Goal: Navigation & Orientation: Find specific page/section

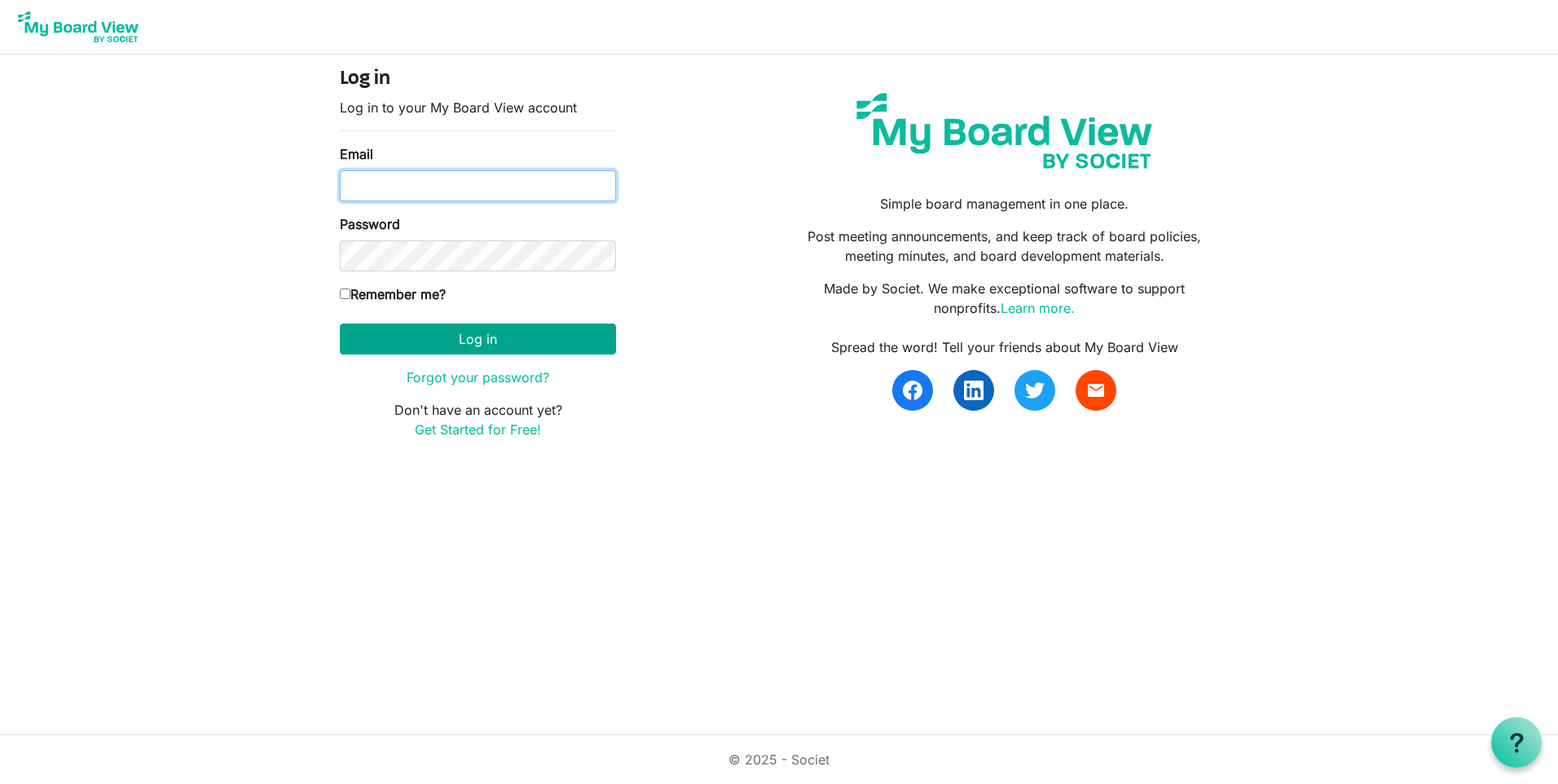
type input "[PERSON_NAME][EMAIL_ADDRESS][PERSON_NAME][DOMAIN_NAME]"
click at [514, 336] on button "Log in" at bounding box center [478, 339] width 276 height 31
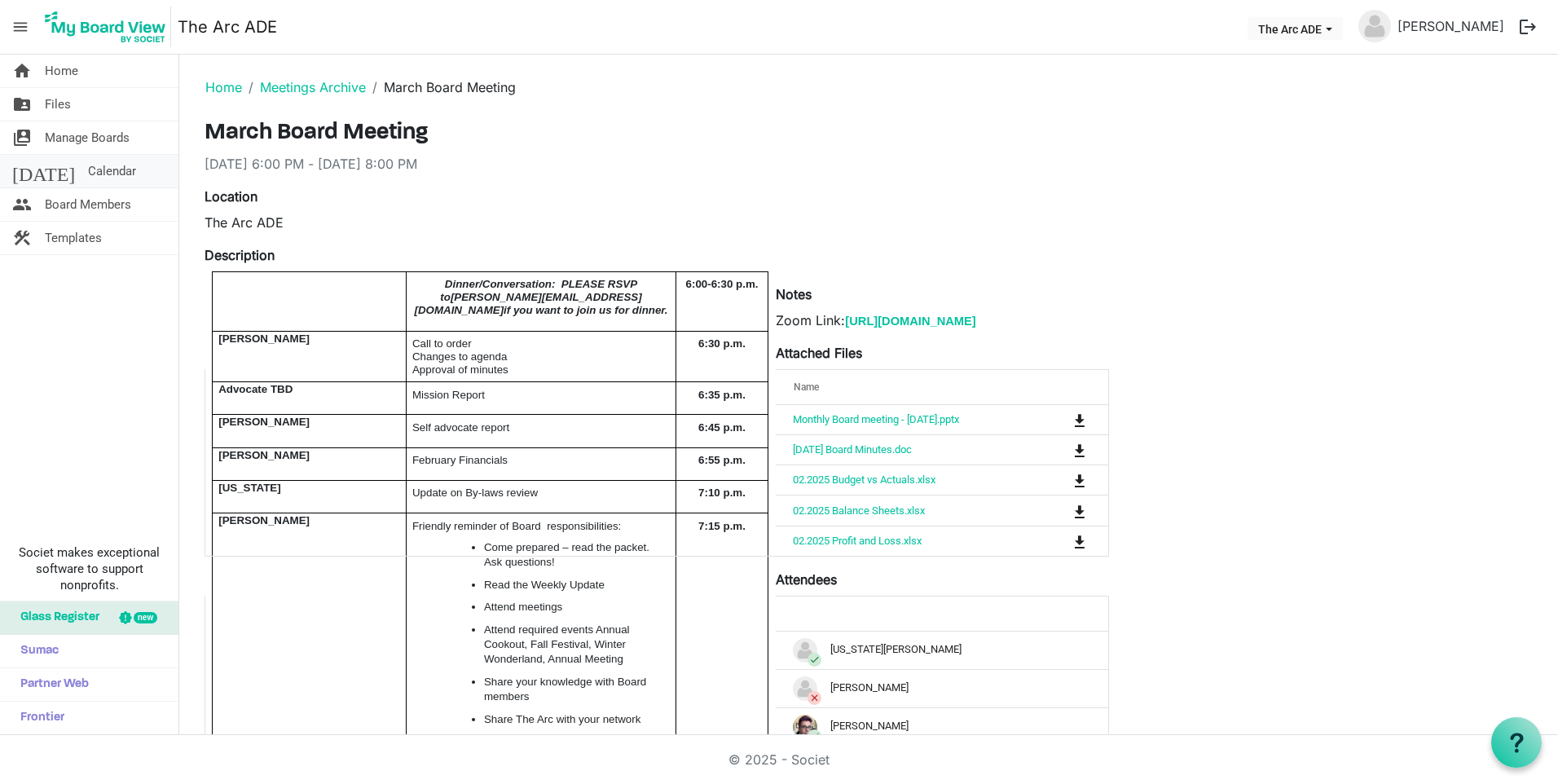
click at [88, 167] on span "Calendar" at bounding box center [112, 171] width 48 height 33
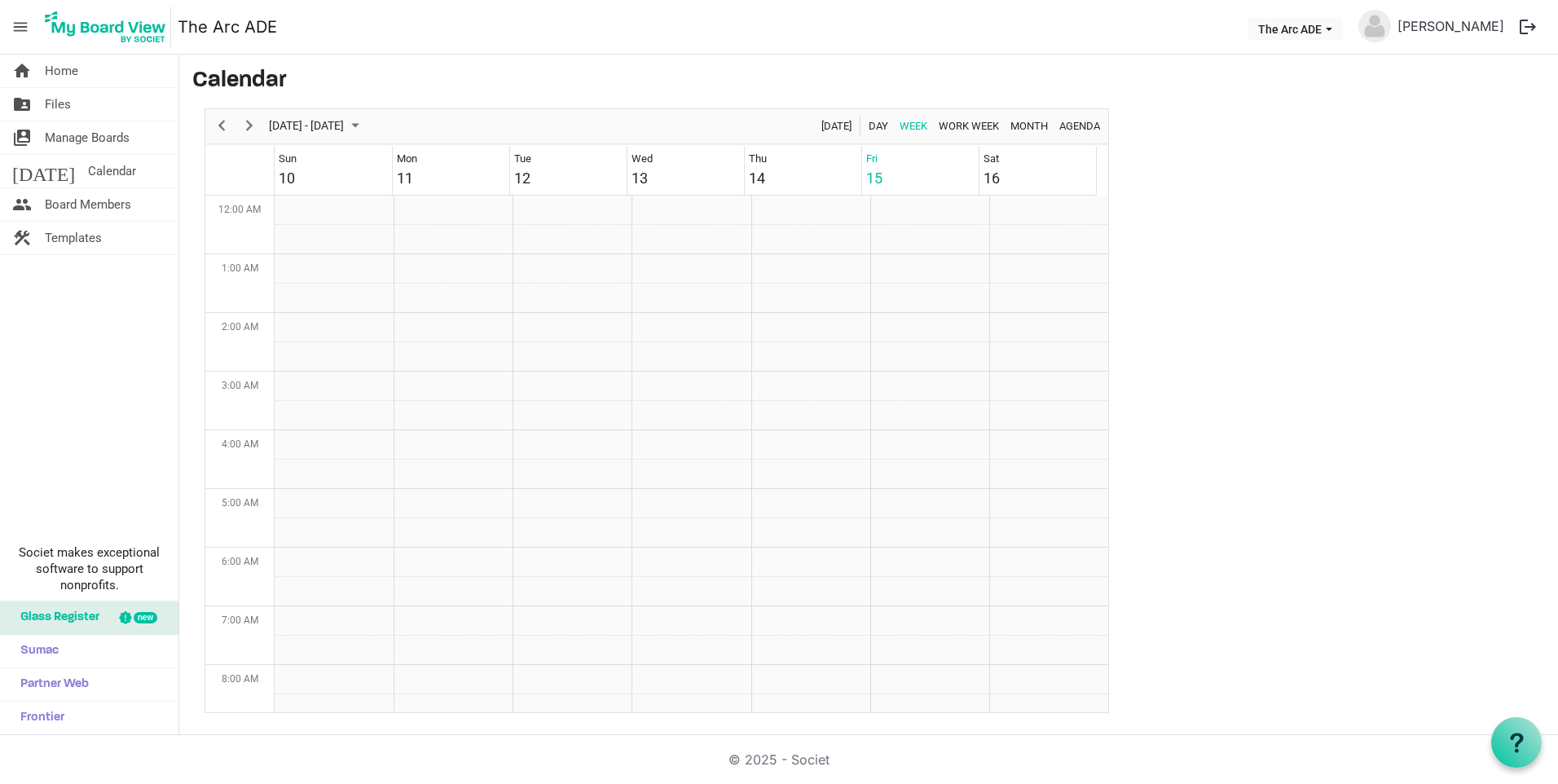
scroll to position [528, 0]
click at [69, 81] on span "Home" at bounding box center [61, 71] width 34 height 33
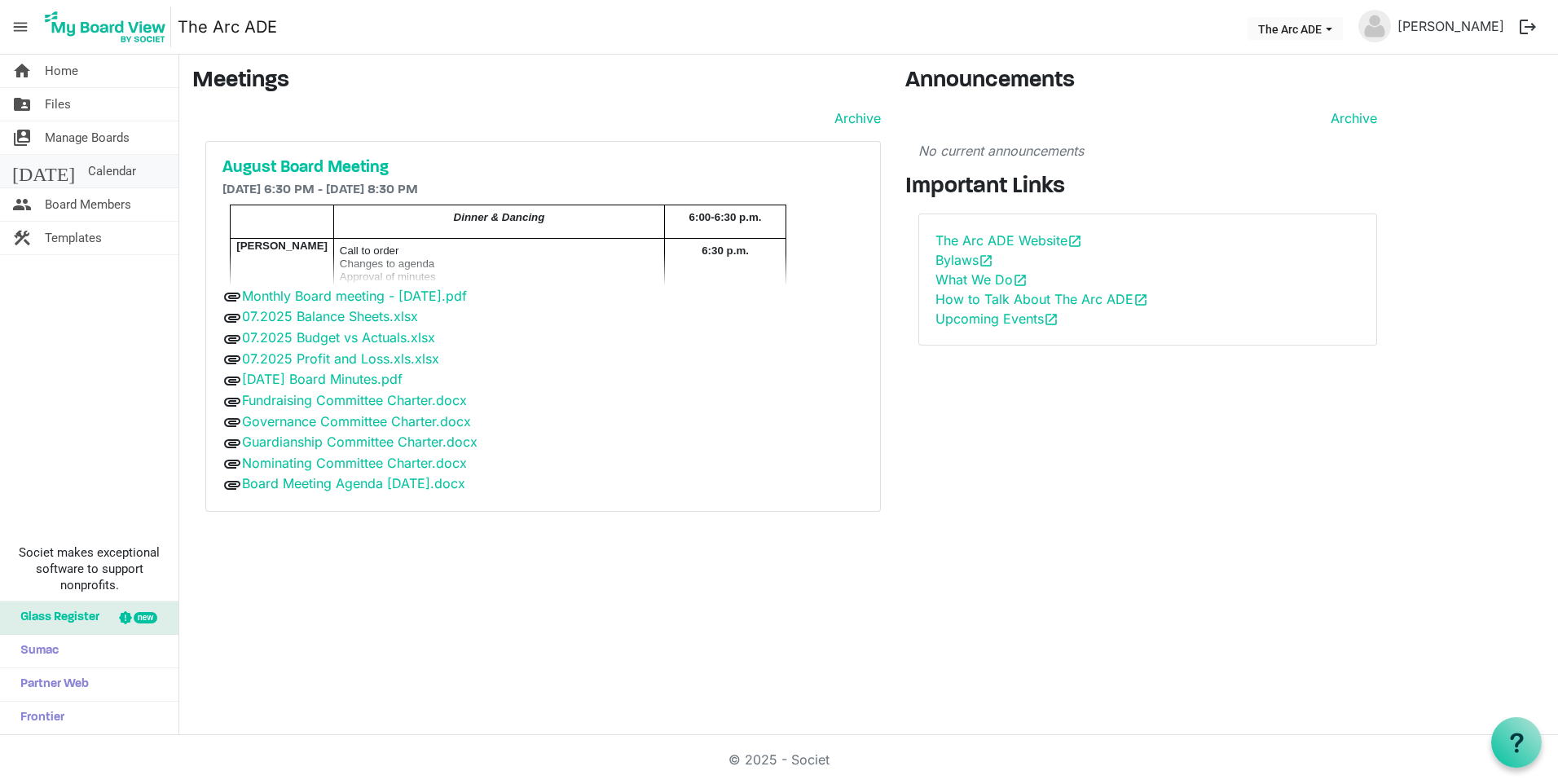
click at [113, 169] on link "[DATE] Calendar" at bounding box center [89, 171] width 179 height 33
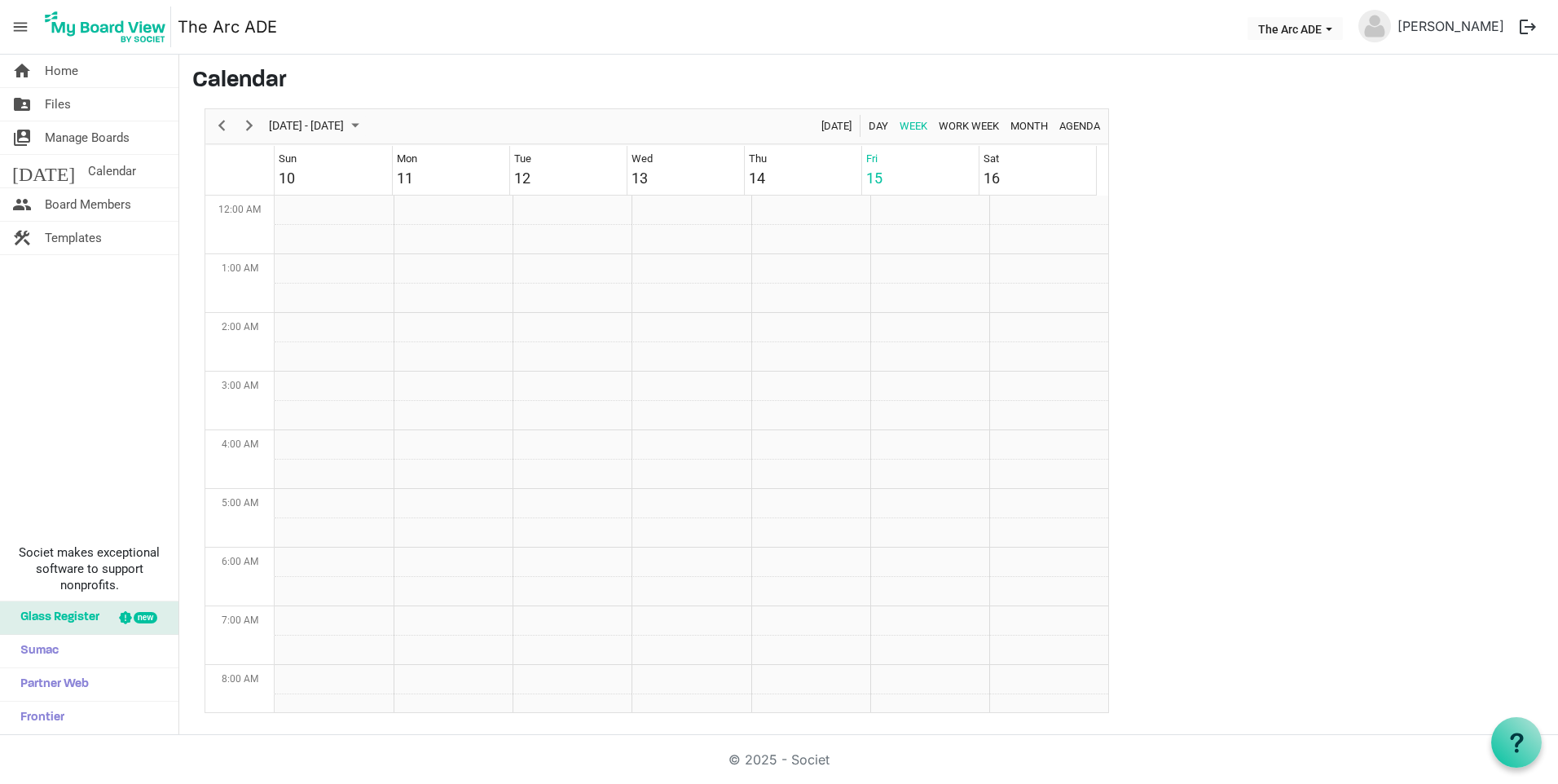
scroll to position [528, 0]
click at [257, 122] on span "Next" at bounding box center [249, 126] width 20 height 21
click at [697, 574] on div "August Board Meeting 6:30 PM - 8:30 PM The Arc ADE 6538 South Racine Circle" at bounding box center [687, 553] width 110 height 117
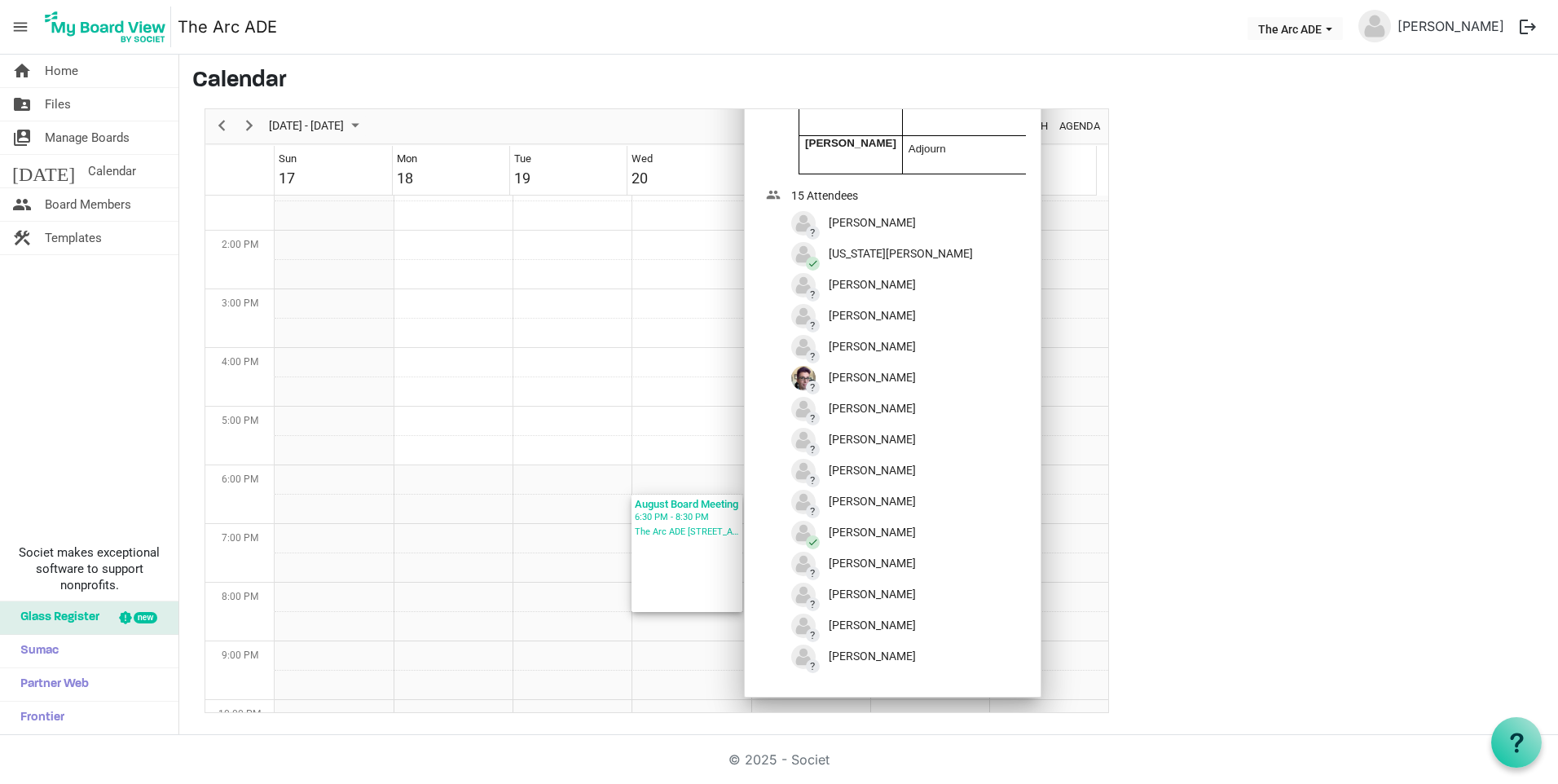
click at [697, 574] on div "August Board Meeting 6:30 PM - 8:30 PM The Arc ADE 6538 South Racine Circle" at bounding box center [687, 553] width 110 height 117
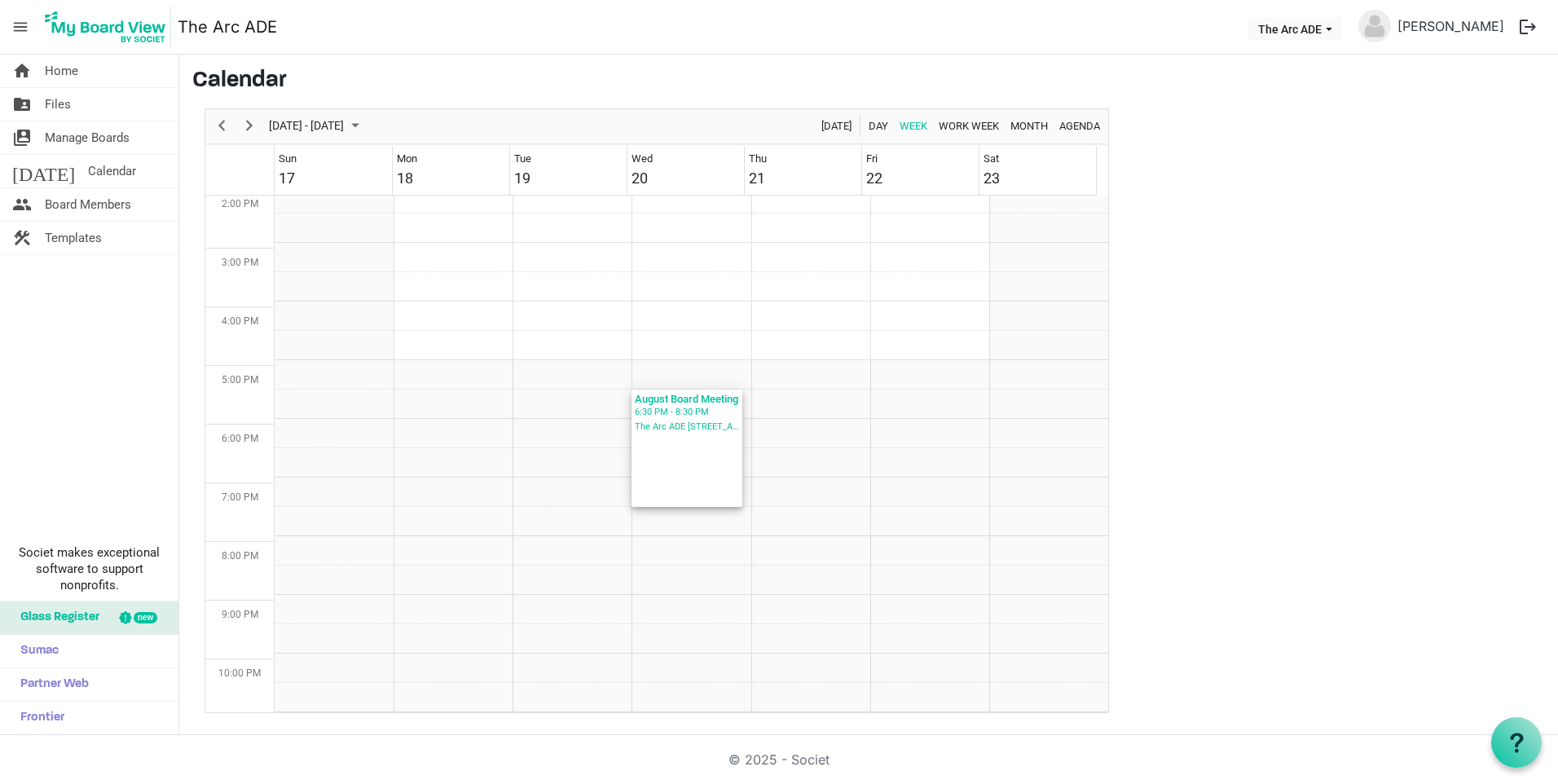
scroll to position [891, 0]
click at [638, 434] on div "The Arc ADE 6538 South Racine Circle" at bounding box center [687, 426] width 104 height 15
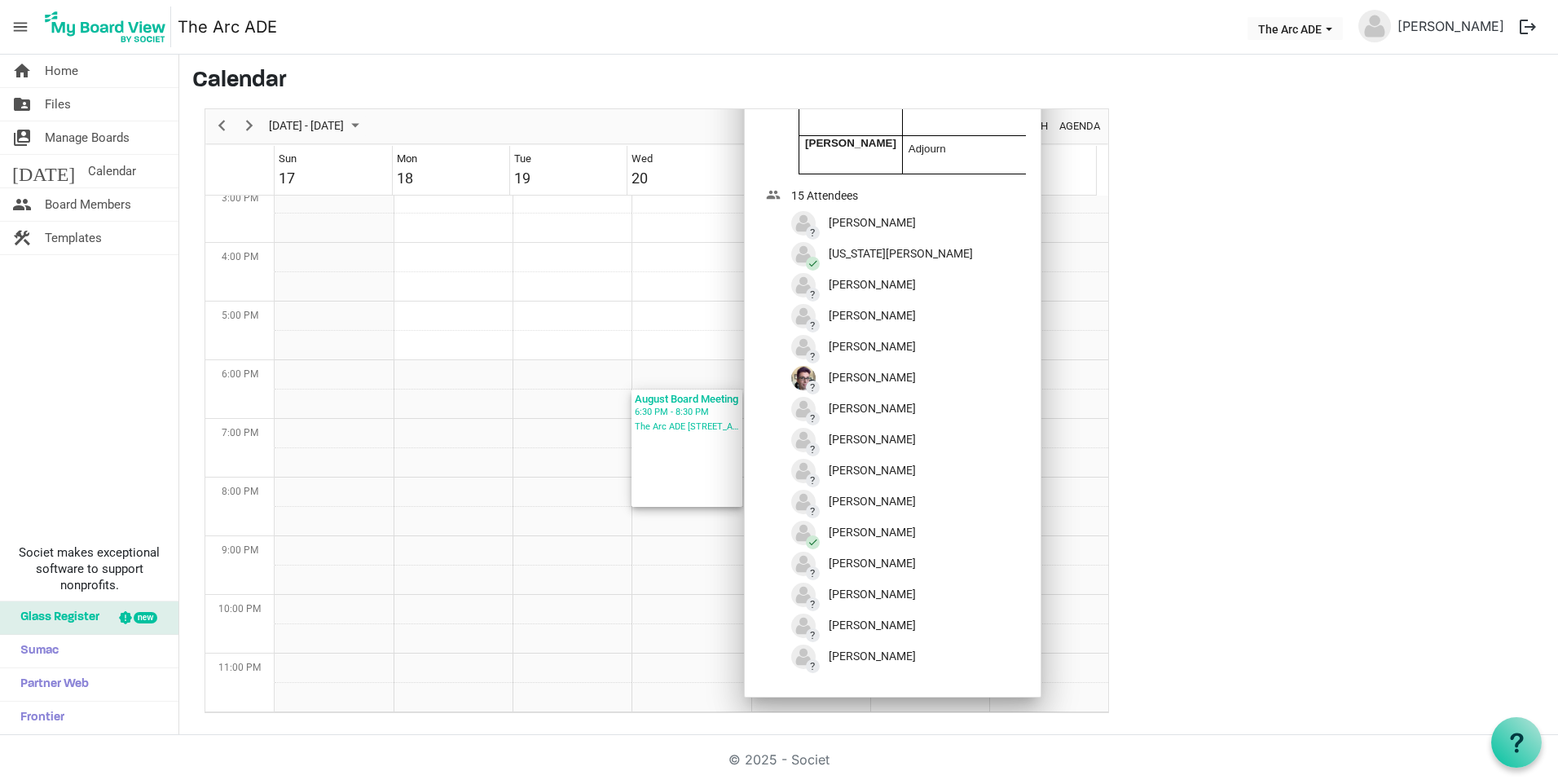
scroll to position [824, 0]
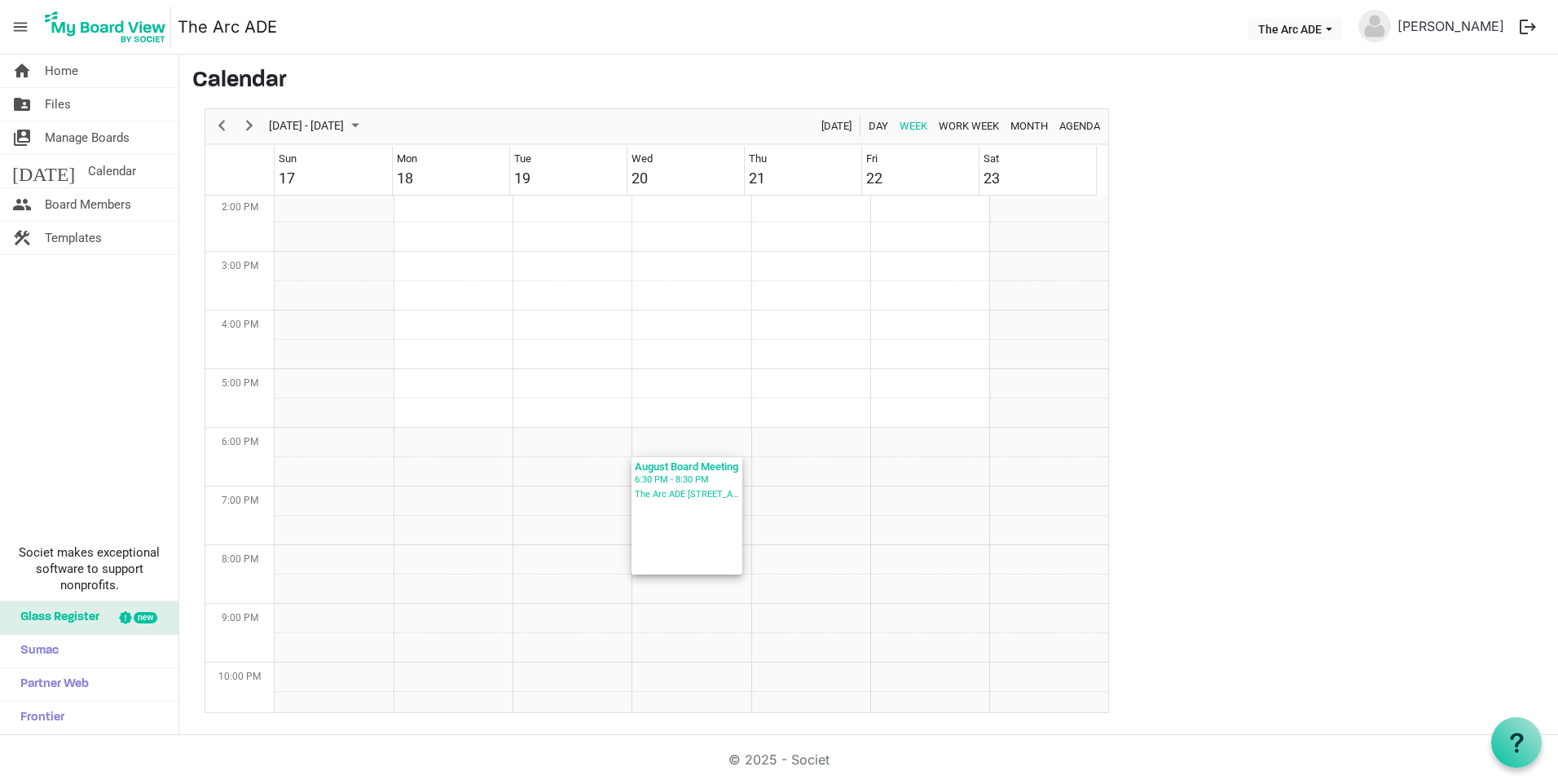
click at [659, 487] on div "6:30 PM - 8:30 PM" at bounding box center [687, 480] width 104 height 15
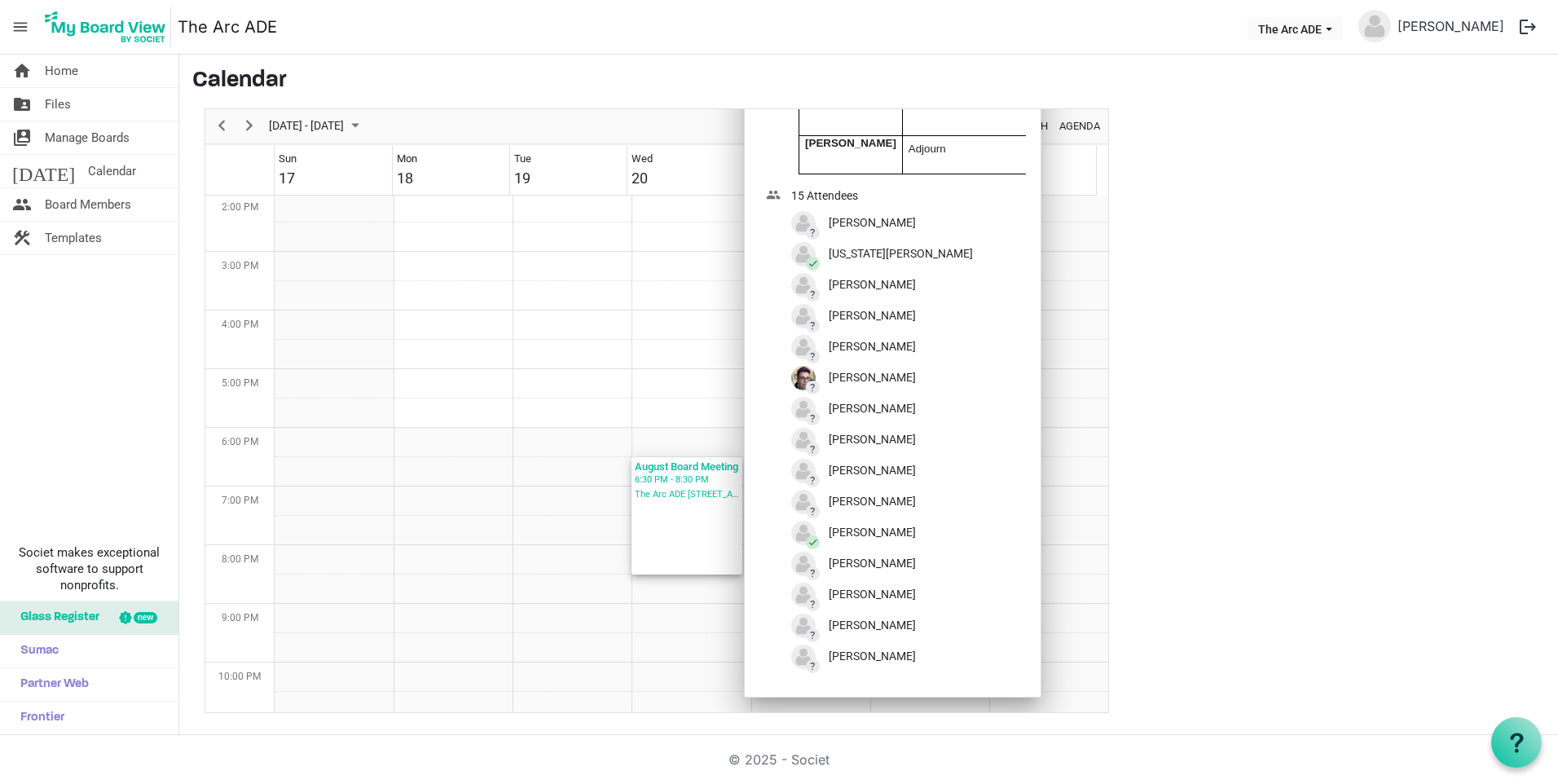
click at [847, 360] on div "? Kari Devine" at bounding box center [882, 347] width 182 height 24
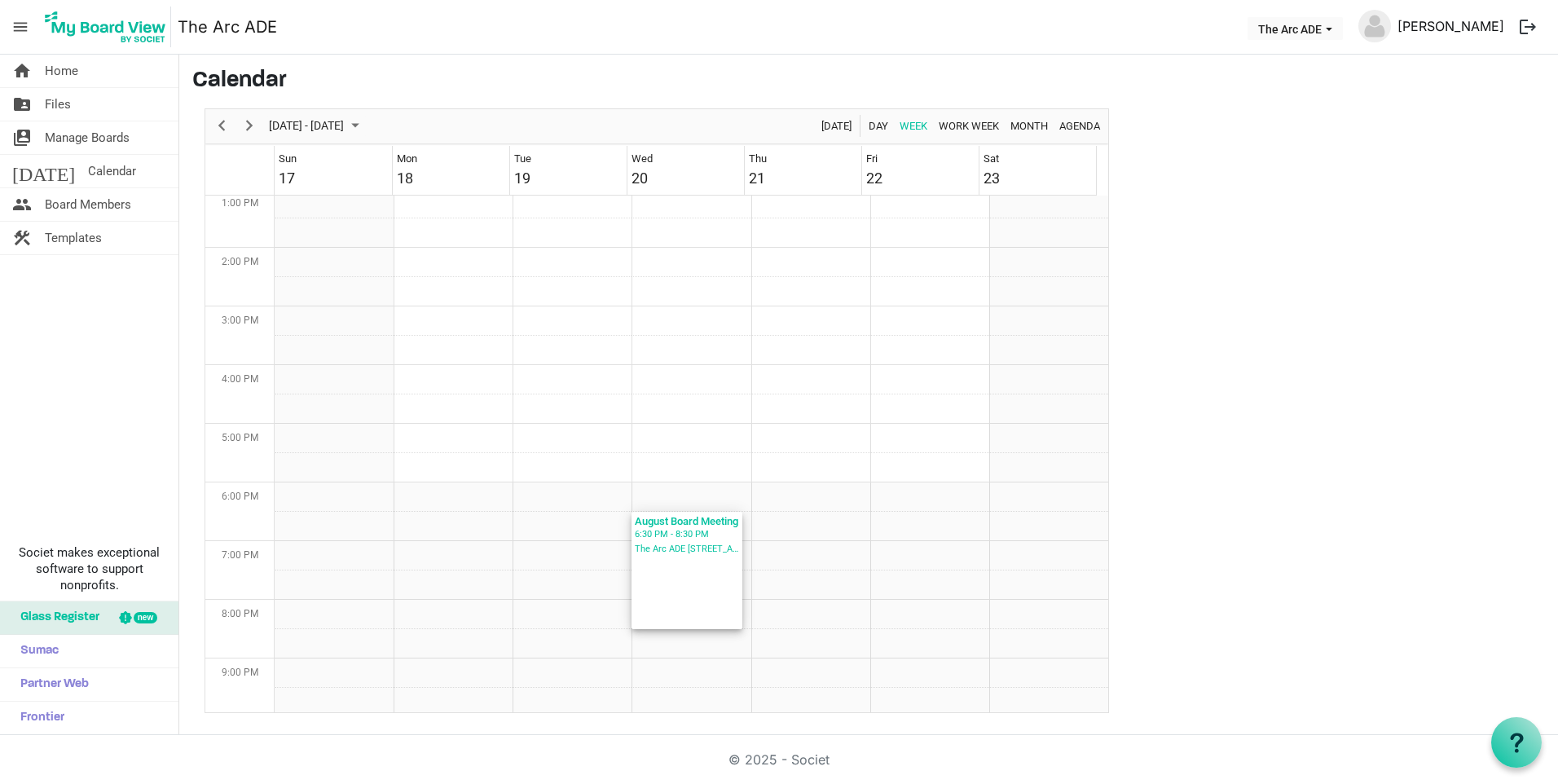
click at [1503, 34] on link "[PERSON_NAME]" at bounding box center [1450, 26] width 120 height 33
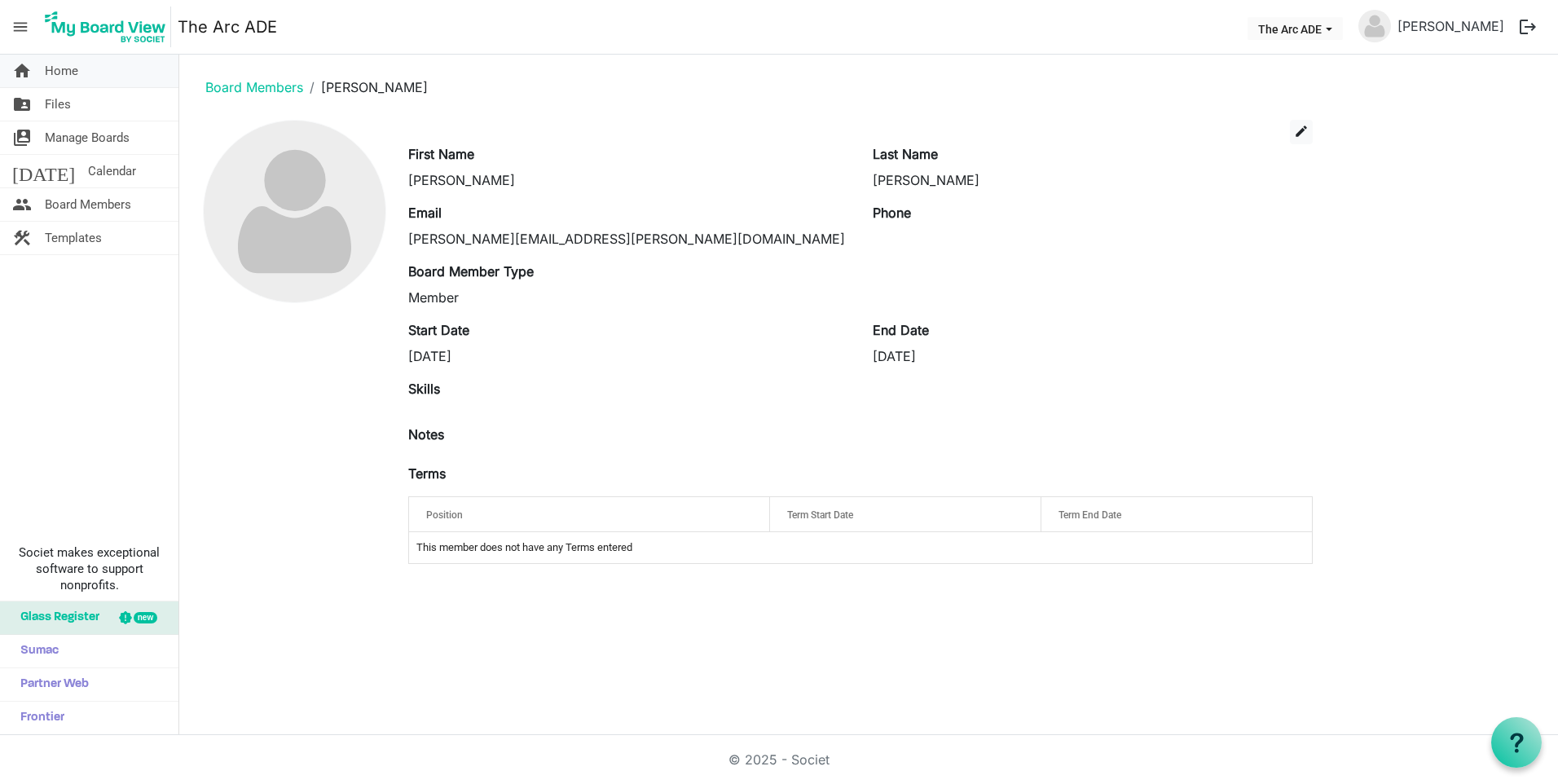
click at [74, 83] on span "Home" at bounding box center [61, 71] width 34 height 33
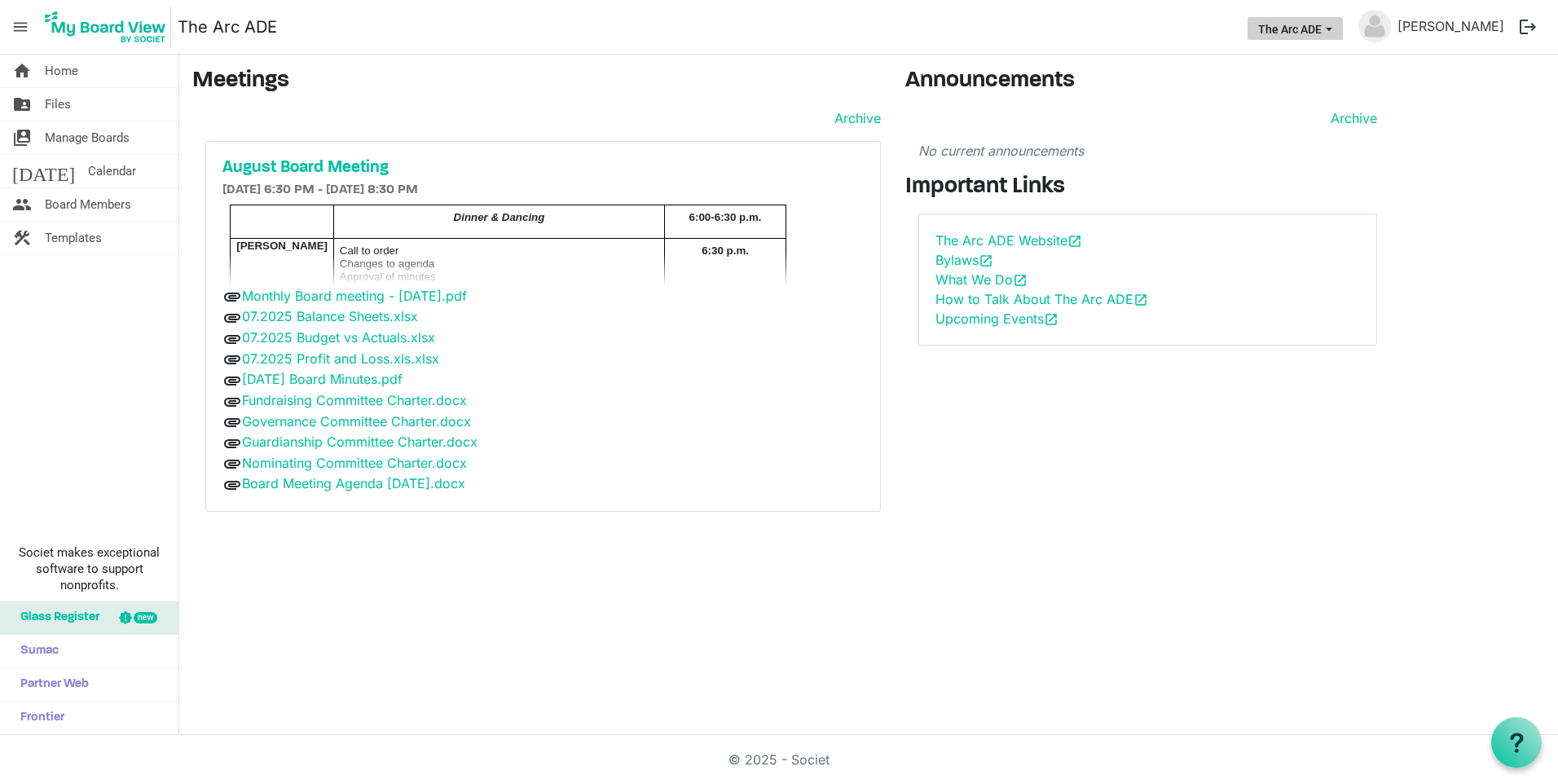
click at [1343, 35] on button "The Arc ADE" at bounding box center [1295, 28] width 96 height 22
click at [74, 130] on span "Manage Boards" at bounding box center [87, 138] width 85 height 33
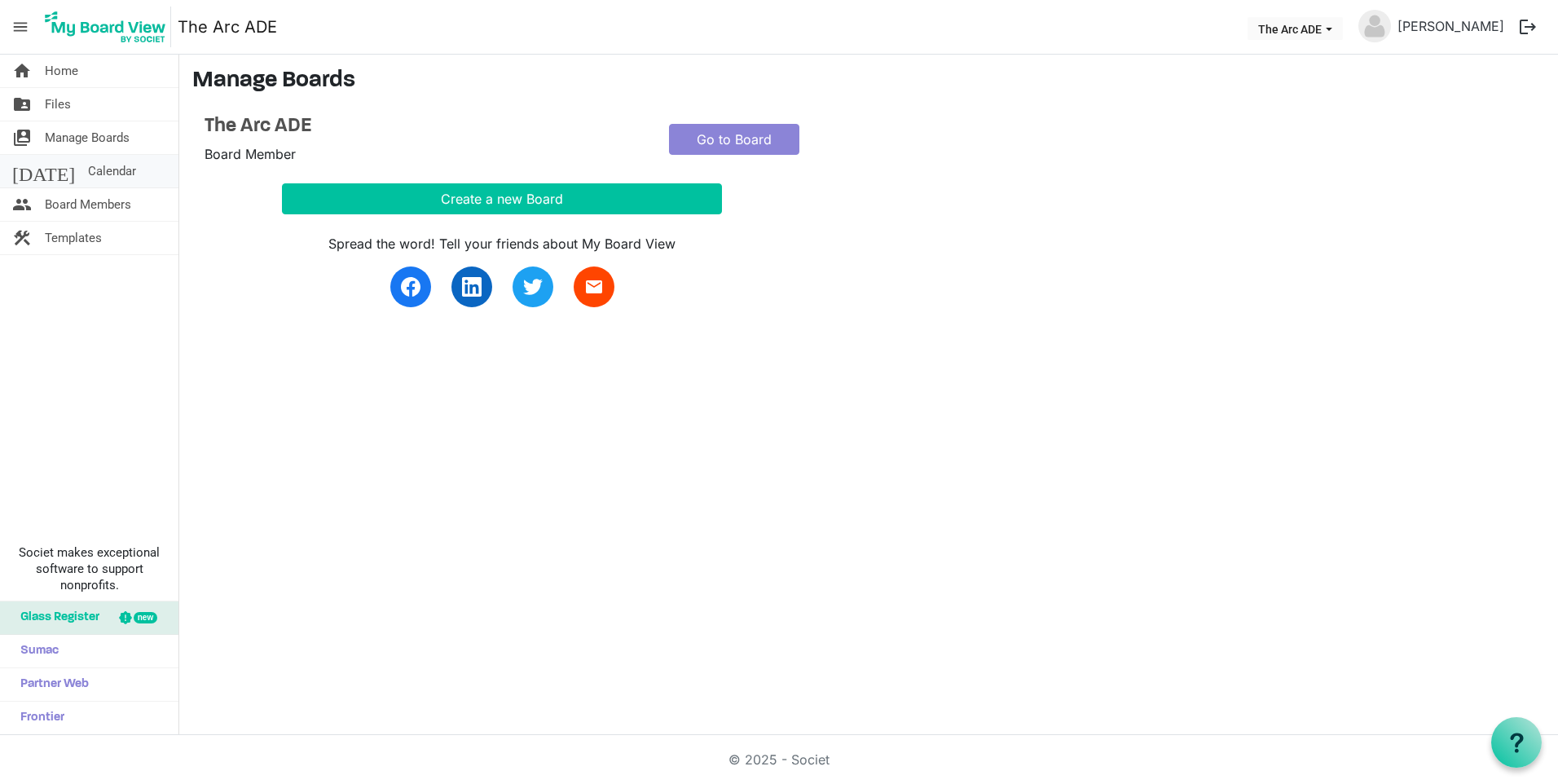
click at [88, 167] on span "Calendar" at bounding box center [112, 171] width 48 height 33
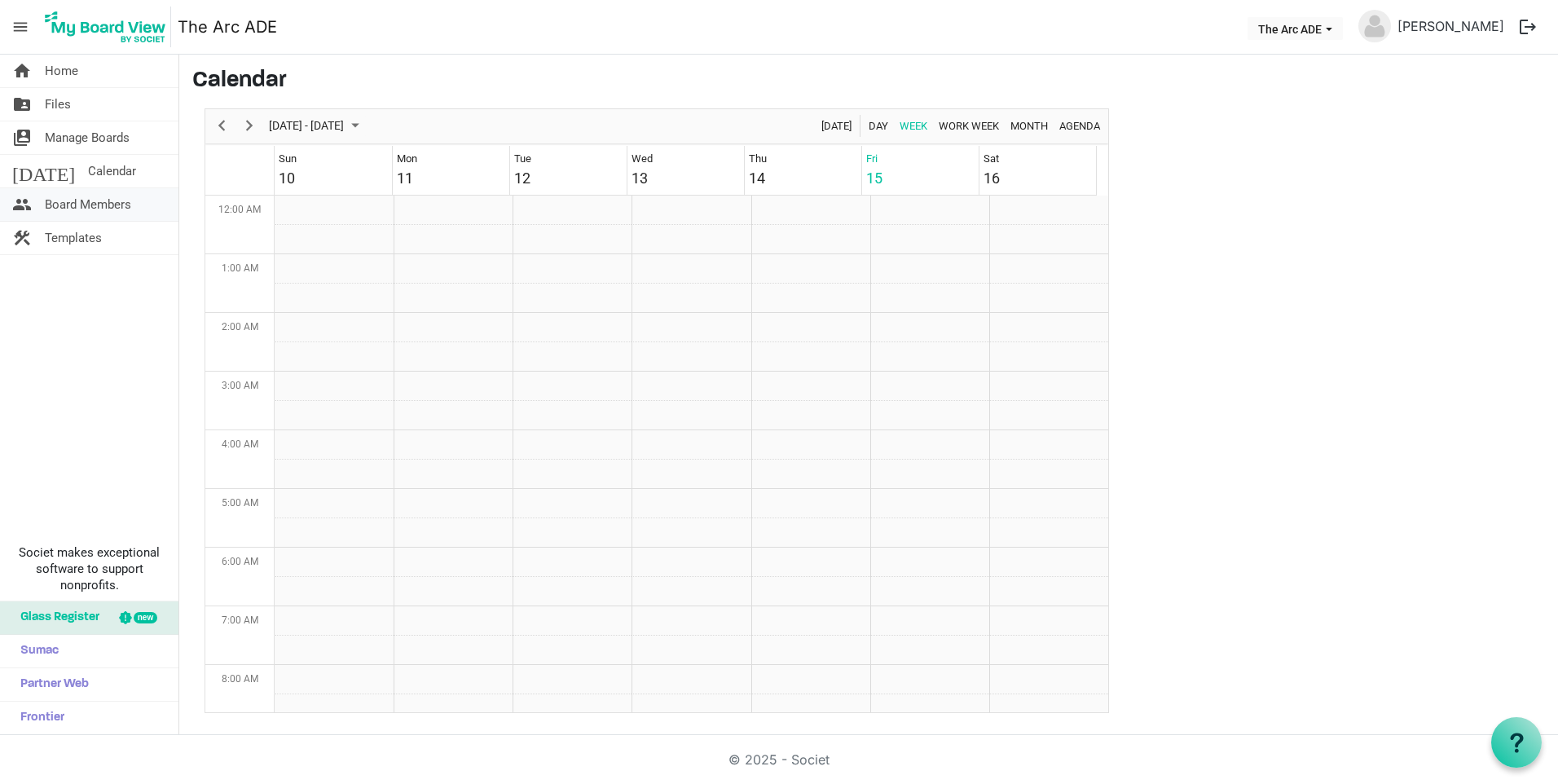
scroll to position [528, 0]
click at [65, 198] on span "Board Members" at bounding box center [88, 204] width 86 height 33
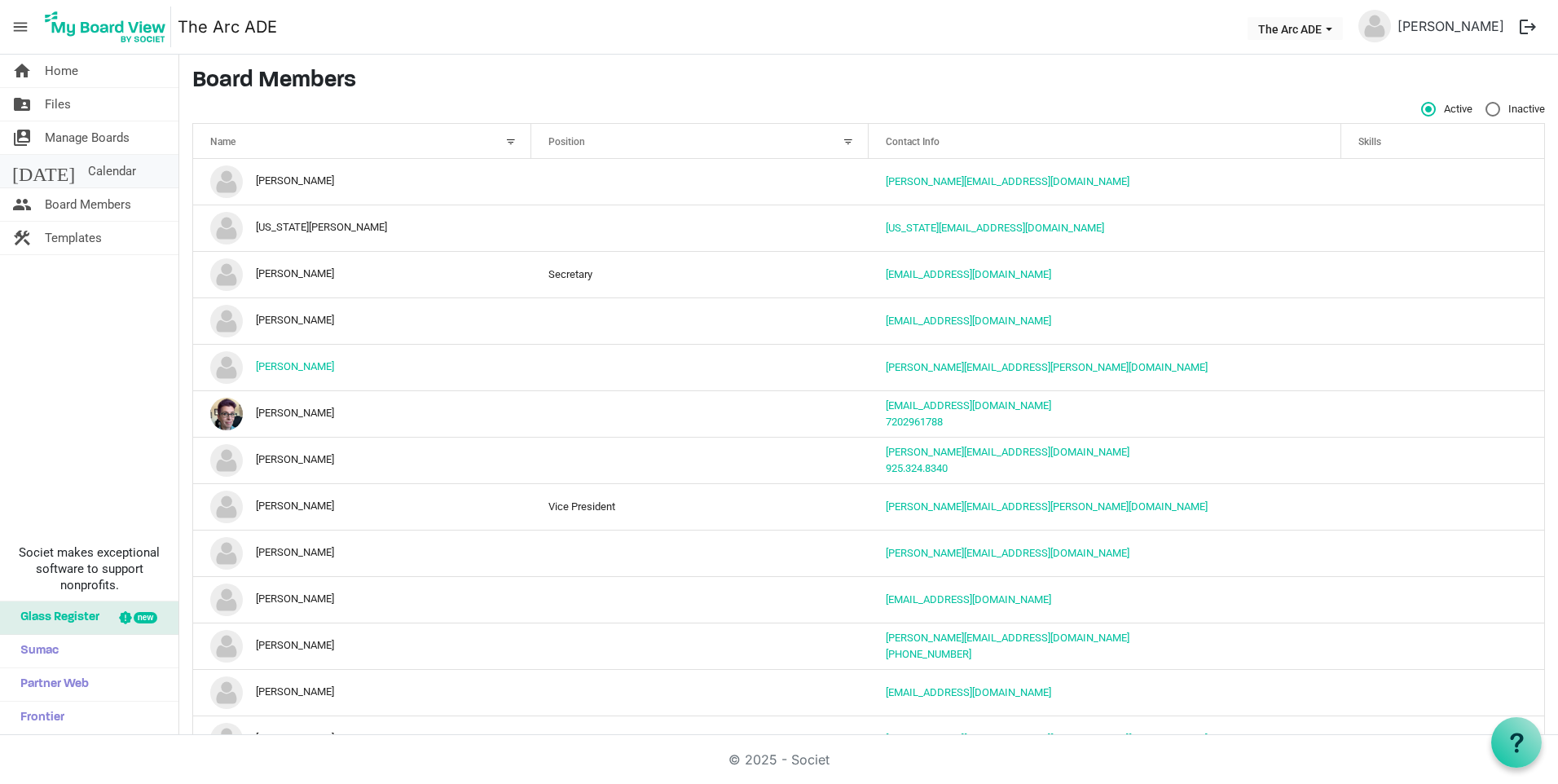
click at [88, 172] on span "Calendar" at bounding box center [112, 171] width 48 height 33
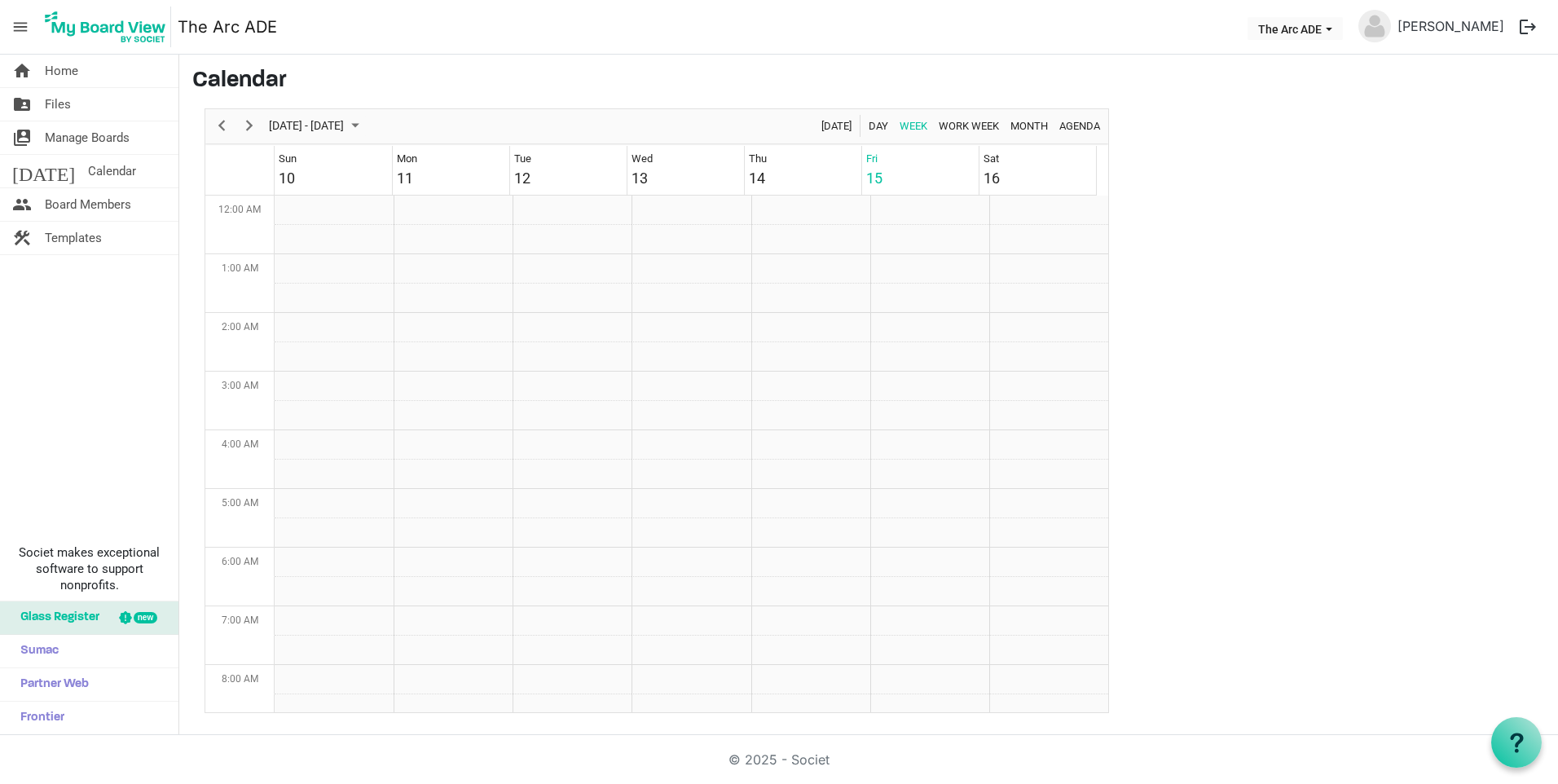
scroll to position [528, 0]
click at [254, 123] on span "Next" at bounding box center [249, 126] width 20 height 21
click at [665, 434] on div "The Arc ADE 6538 South Racine Circle" at bounding box center [687, 426] width 104 height 15
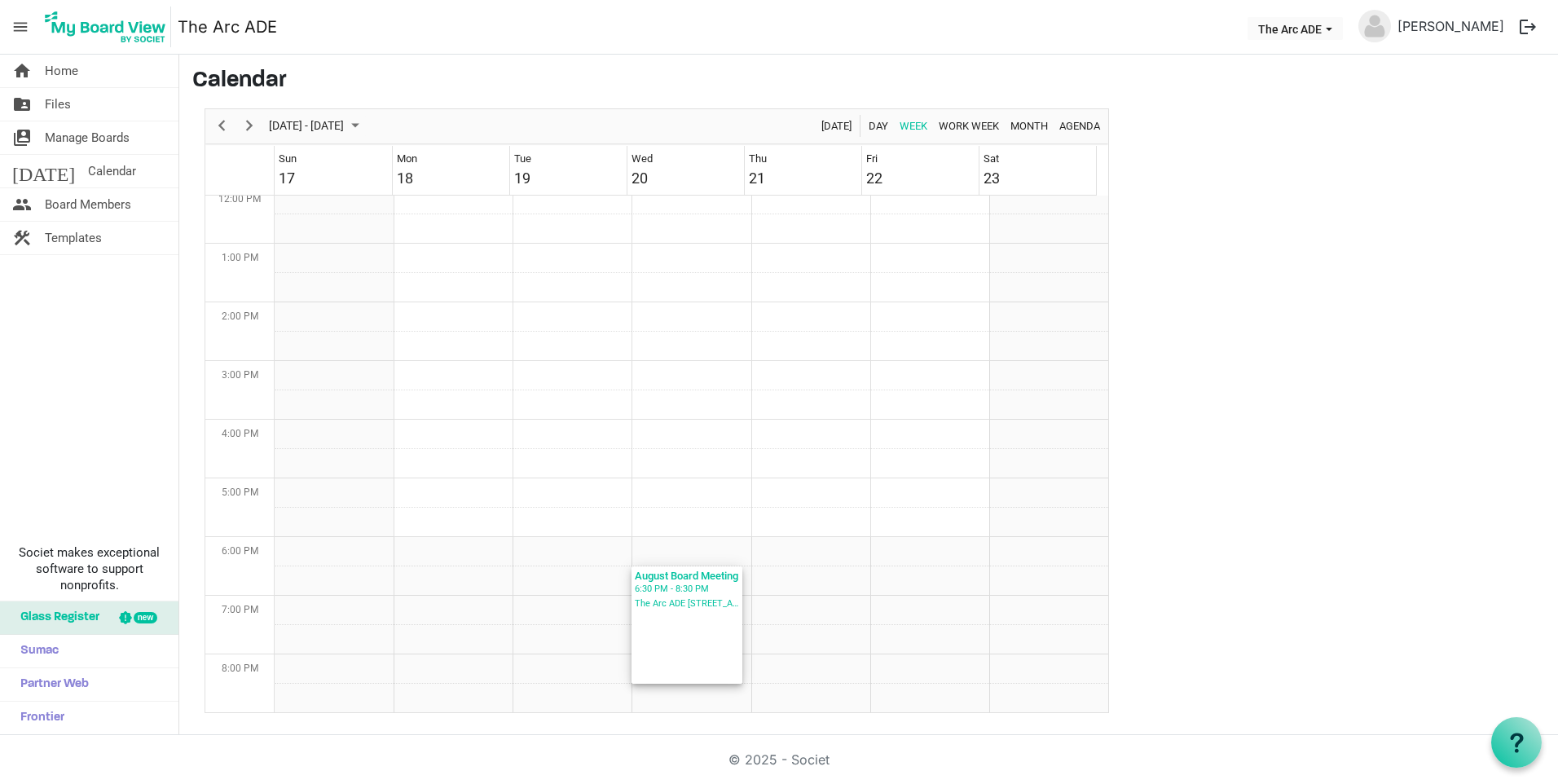
click at [679, 611] on div "The Arc ADE 6538 South Racine Circle" at bounding box center [687, 603] width 104 height 15
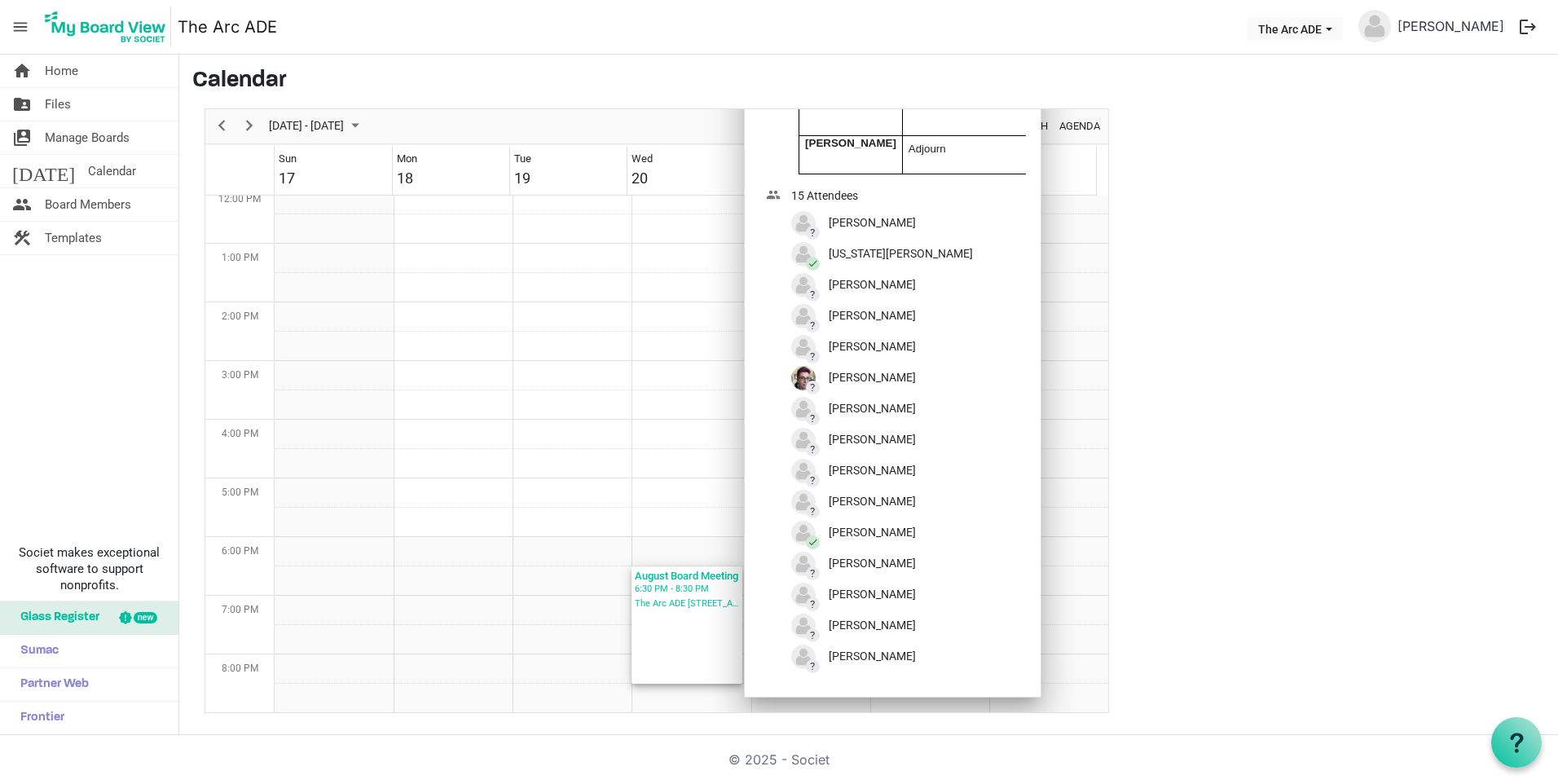
click at [679, 611] on div "The Arc ADE 6538 South Racine Circle" at bounding box center [687, 603] width 104 height 15
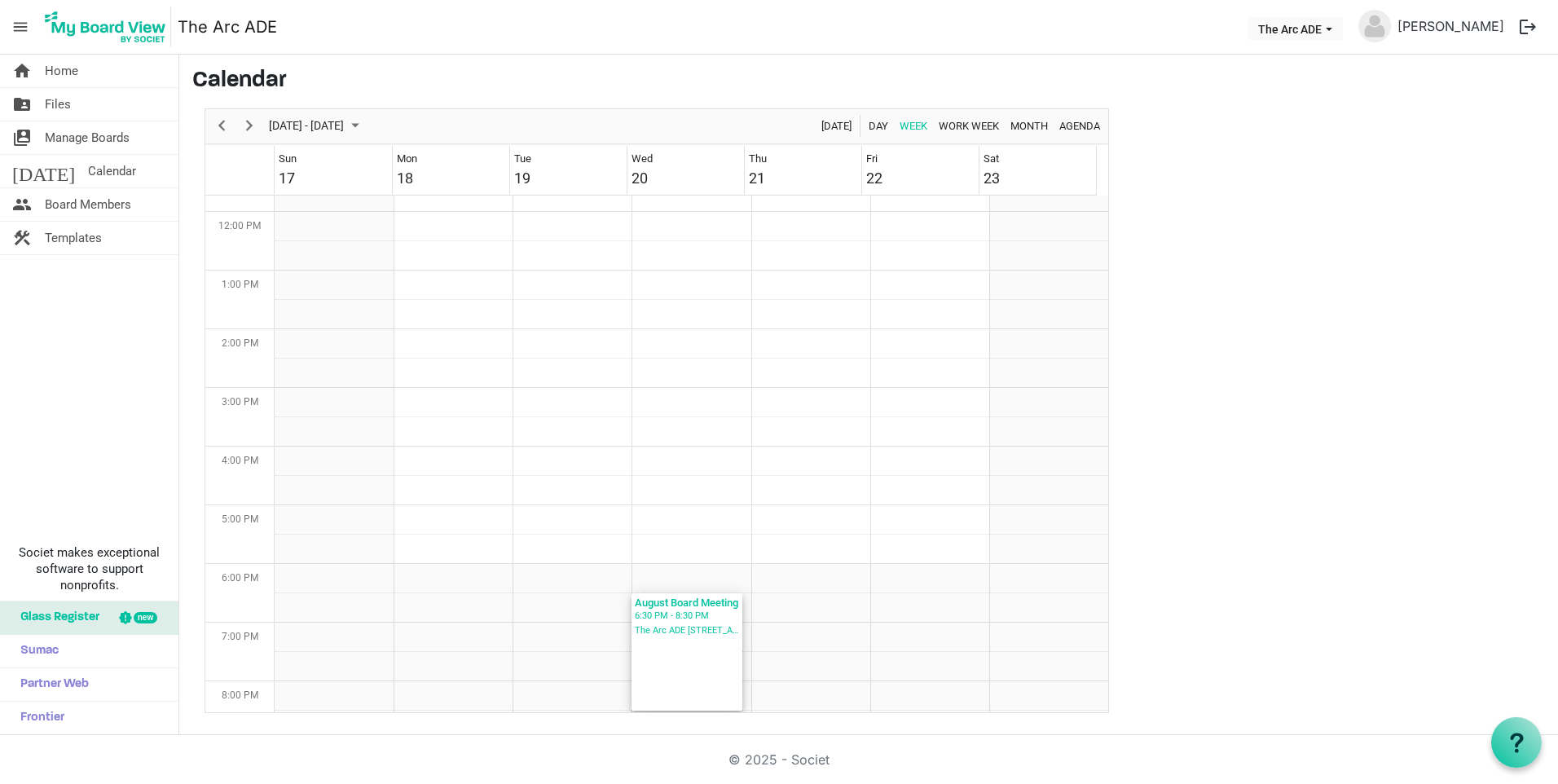
scroll to position [742, 0]
click at [1484, 30] on link "[PERSON_NAME]" at bounding box center [1450, 26] width 120 height 33
